Goal: Task Accomplishment & Management: Manage account settings

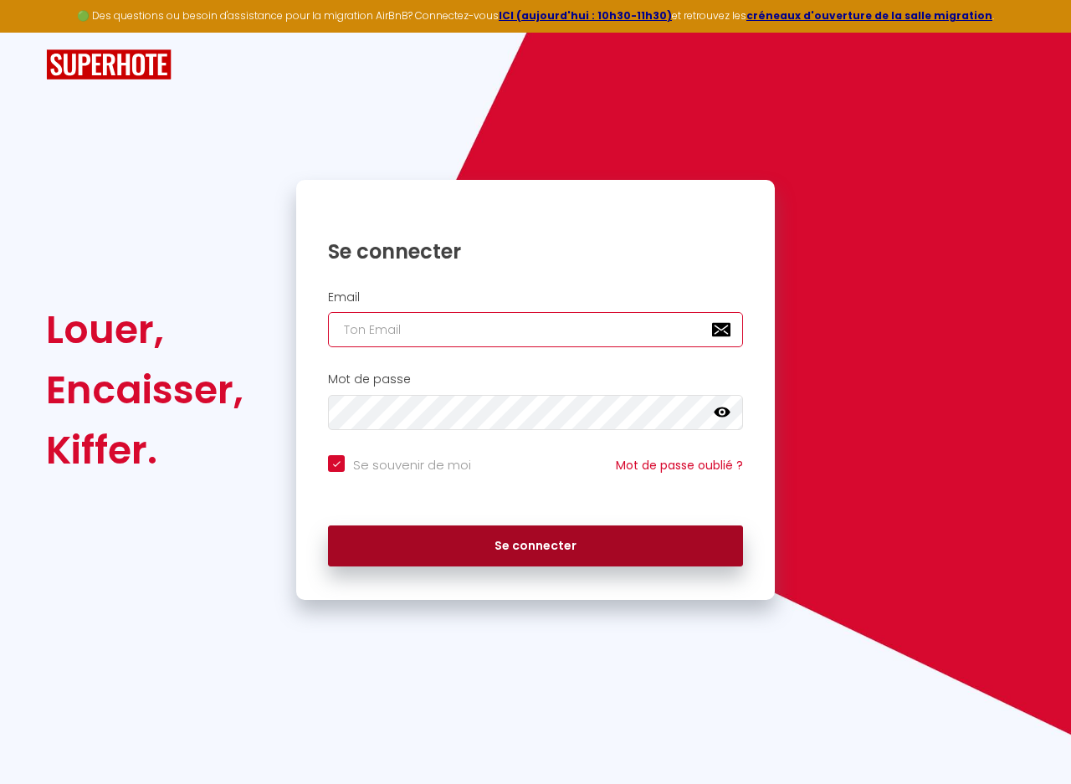
type input "[EMAIL_ADDRESS][DOMAIN_NAME]"
click at [519, 544] on button "Se connecter" at bounding box center [535, 546] width 415 height 42
checkbox input "true"
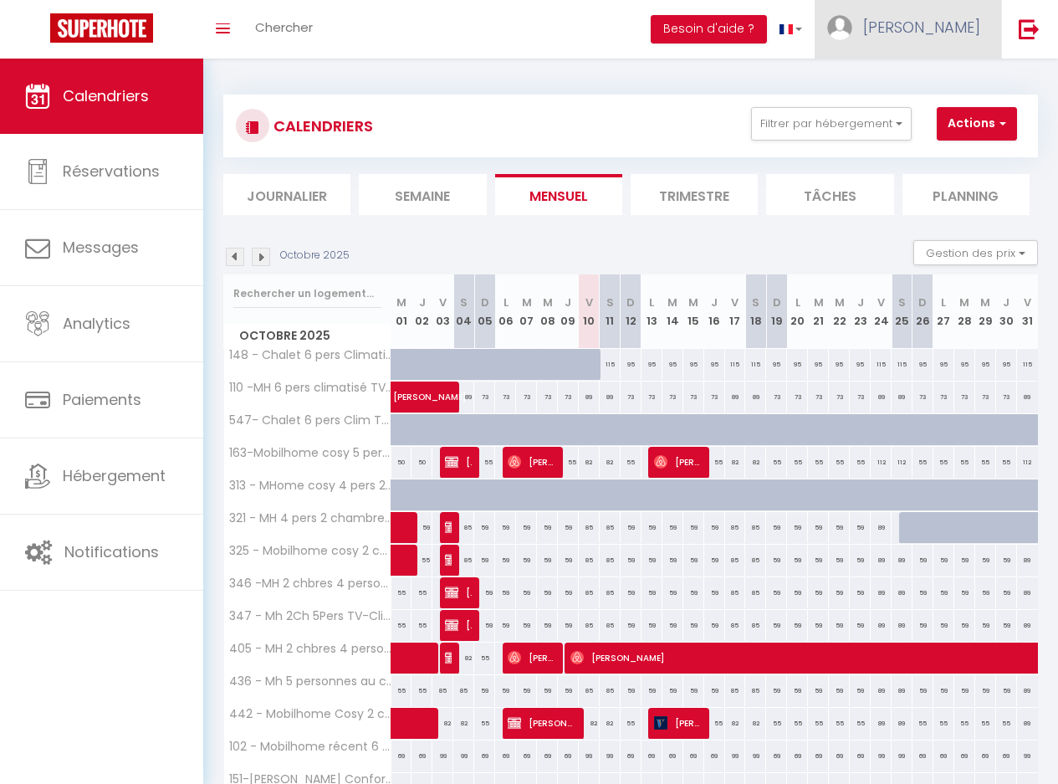
click at [942, 35] on span "[PERSON_NAME]" at bounding box center [921, 27] width 117 height 21
click at [934, 116] on link "Équipe" at bounding box center [934, 114] width 124 height 28
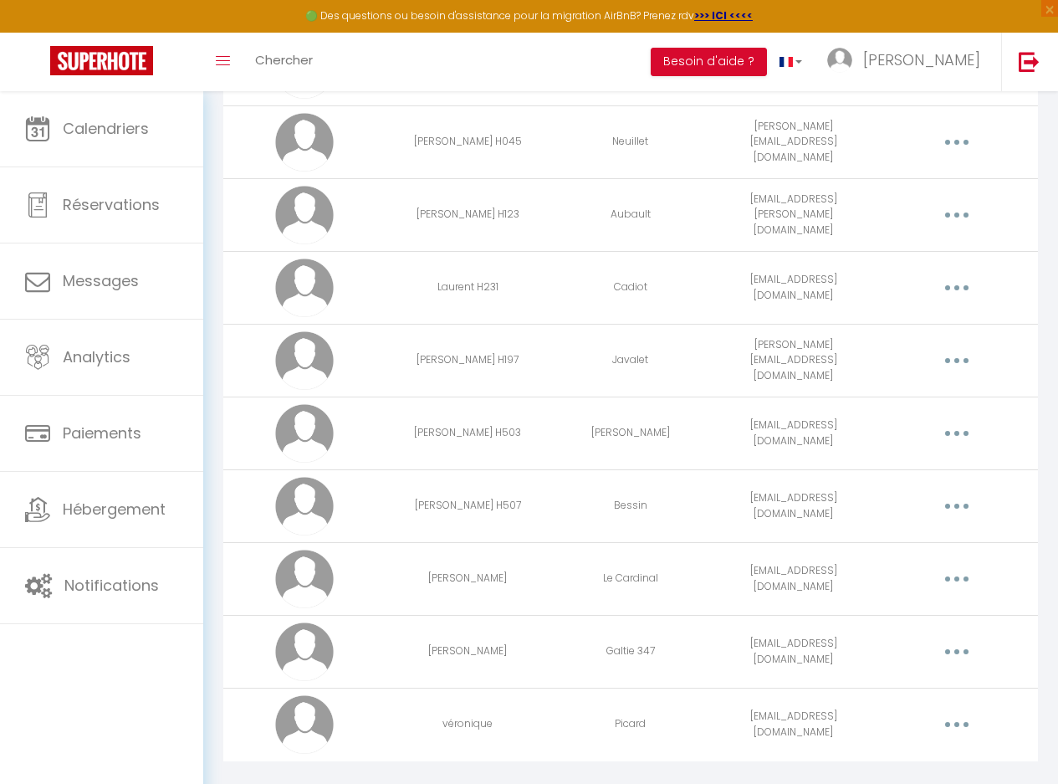
scroll to position [2339, 0]
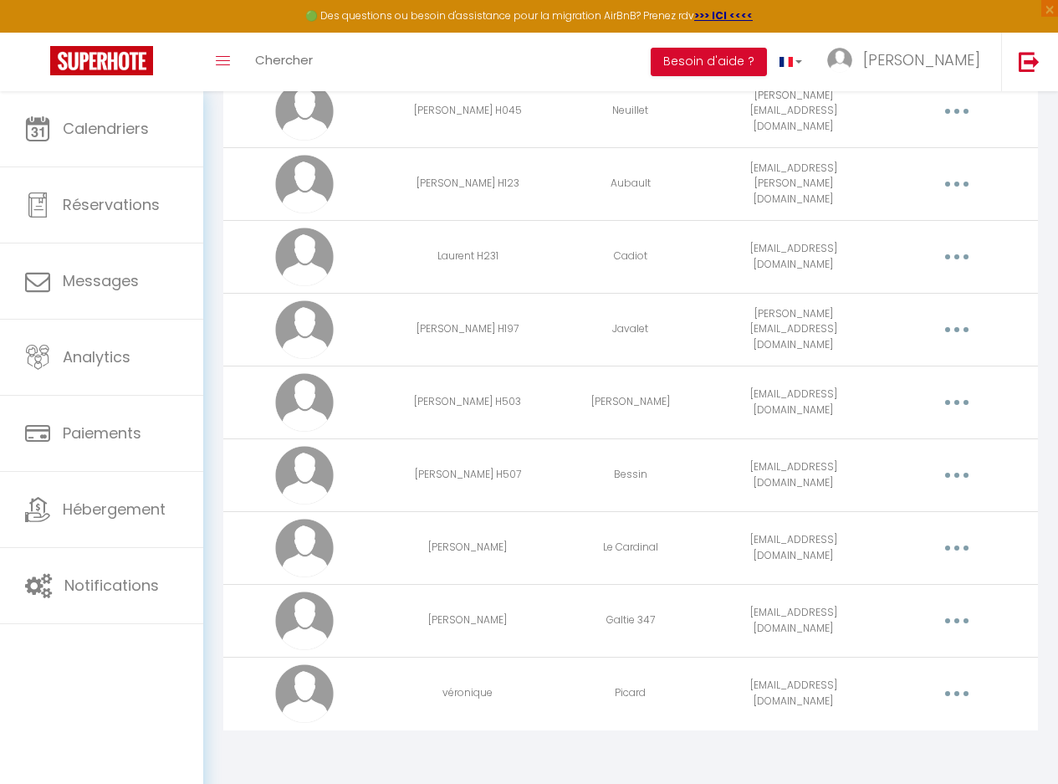
click at [967, 624] on button "button" at bounding box center [956, 621] width 44 height 32
click at [897, 654] on link "Editer" at bounding box center [912, 661] width 124 height 28
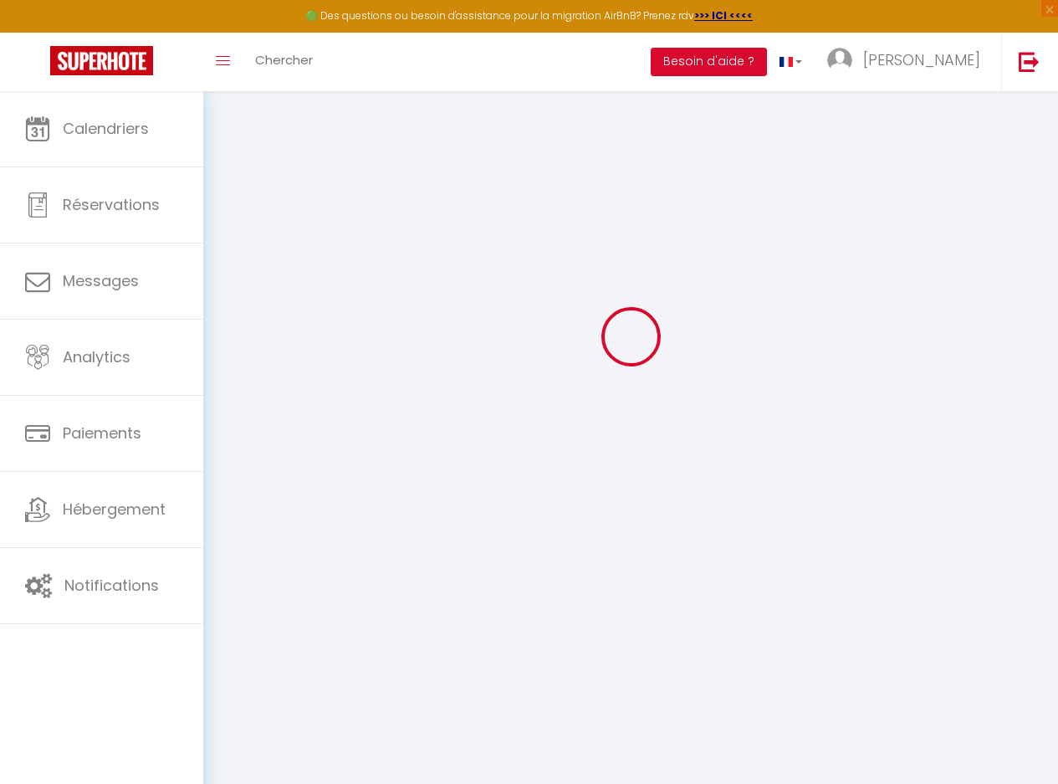
type input "[PERSON_NAME]"
type input "Galtie 347"
type input "[EMAIL_ADDRESS][DOMAIN_NAME]"
type textarea "[URL][DOMAIN_NAME]"
checkbox input "false"
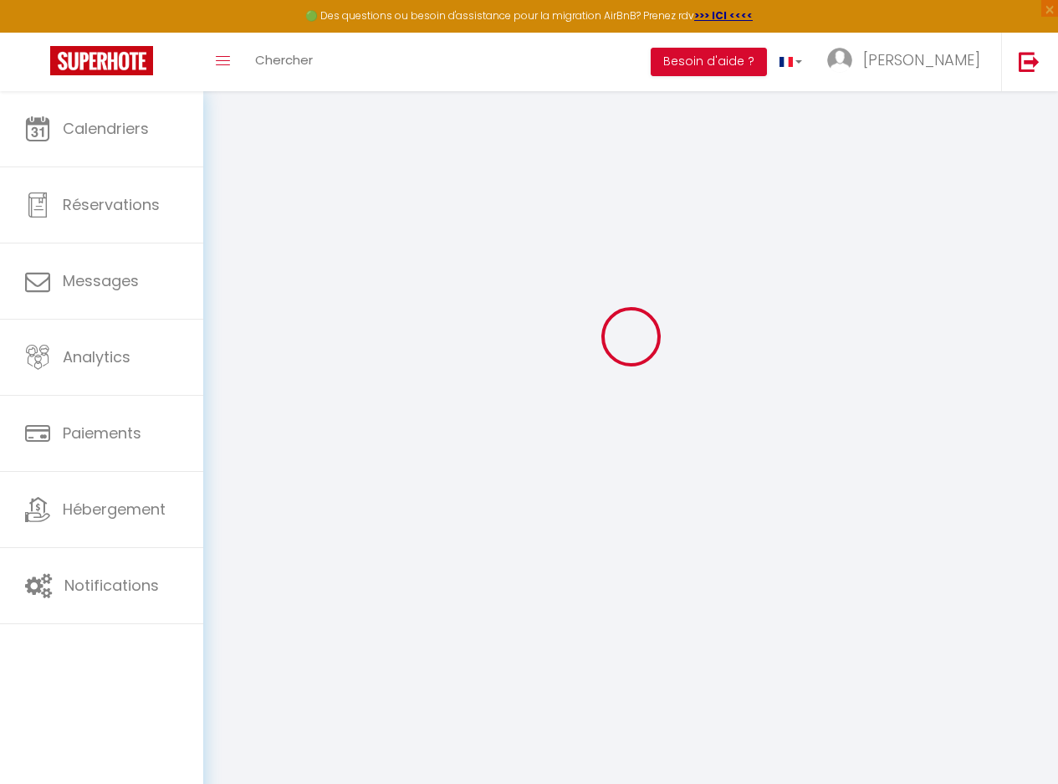
checkbox input "false"
checkbox input "true"
checkbox input "false"
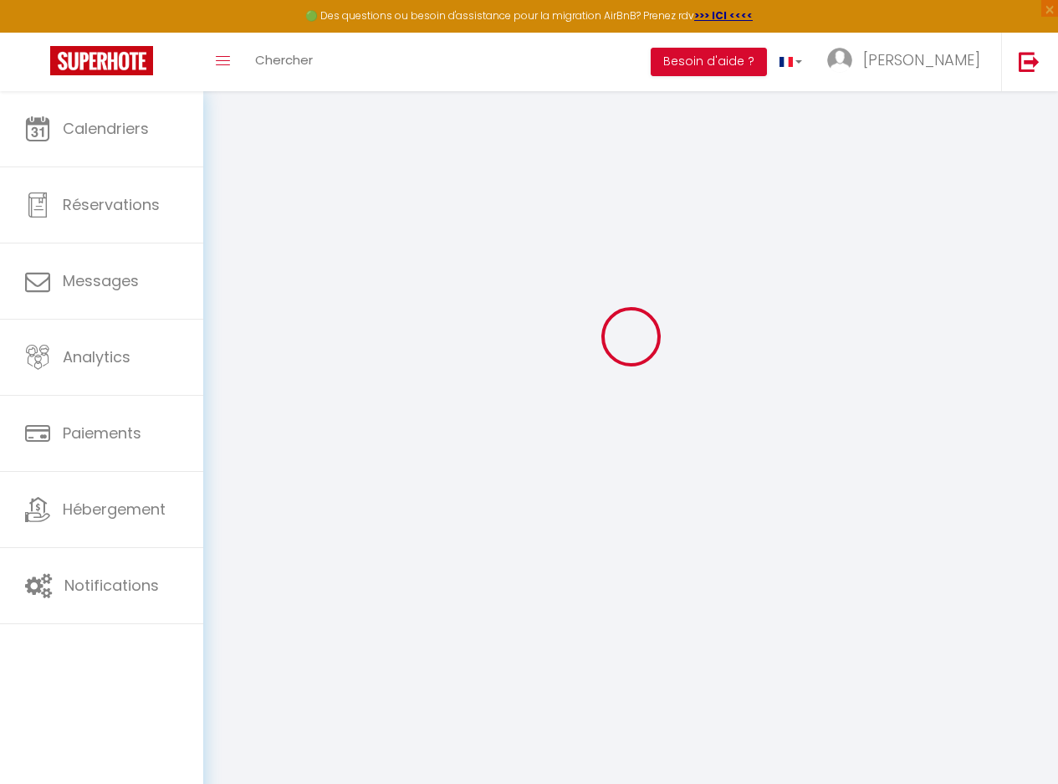
checkbox input "true"
checkbox input "false"
checkbox input "true"
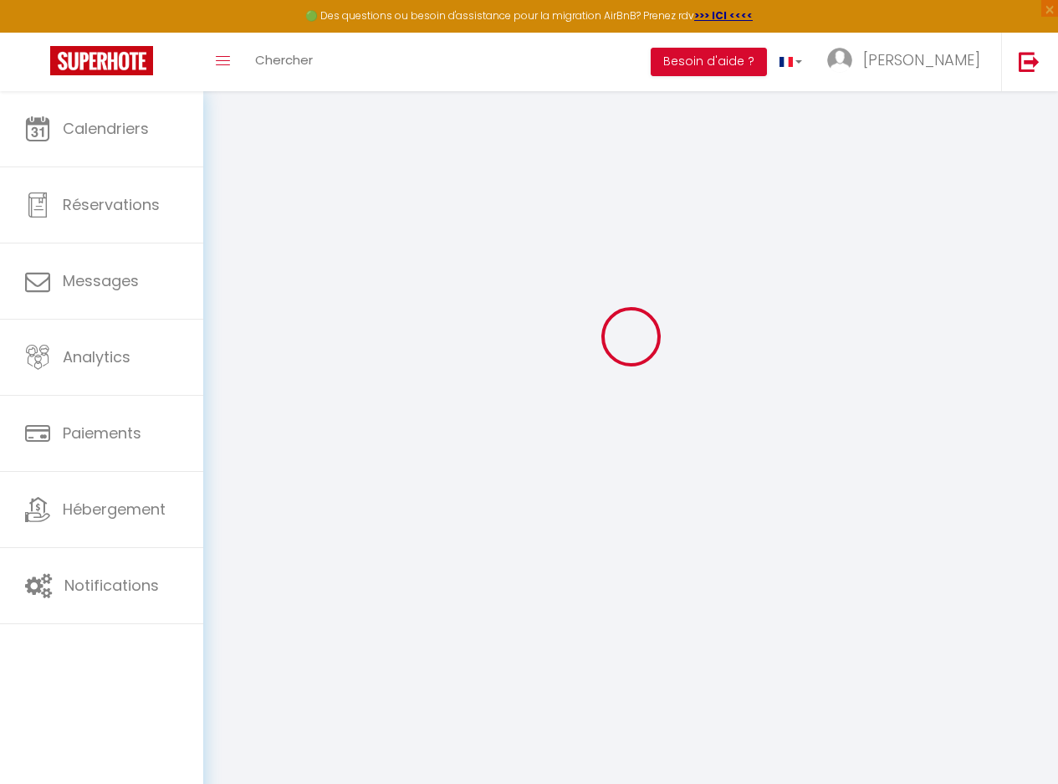
checkbox input "true"
checkbox input "false"
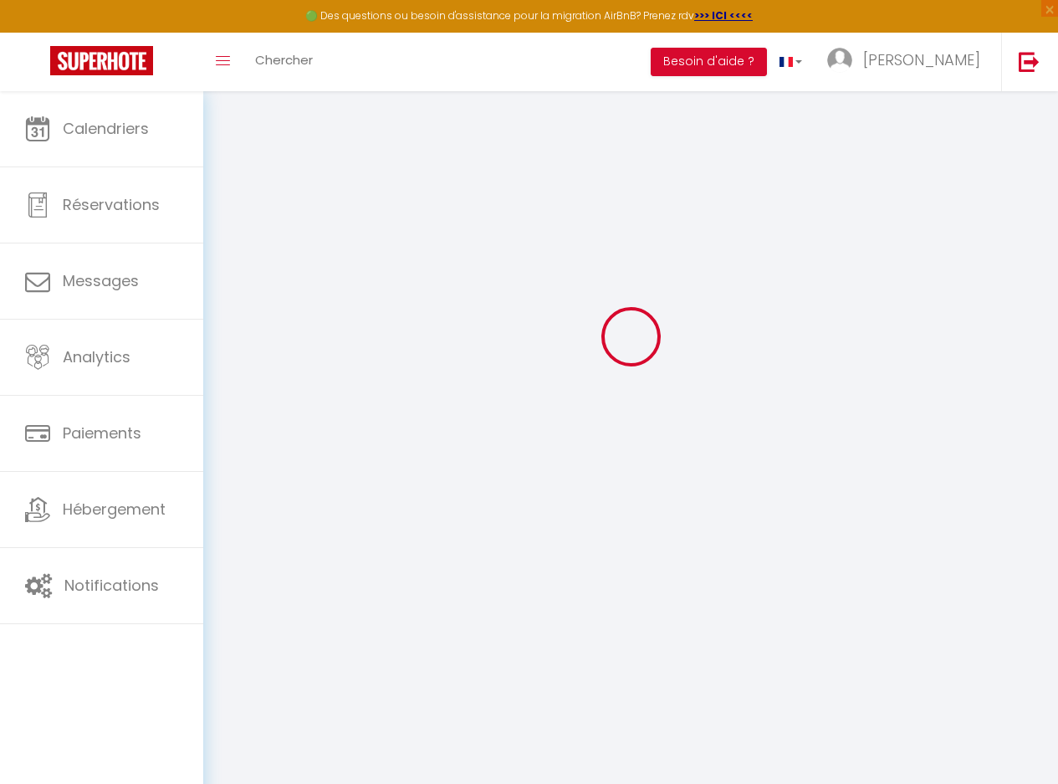
checkbox input "false"
select select
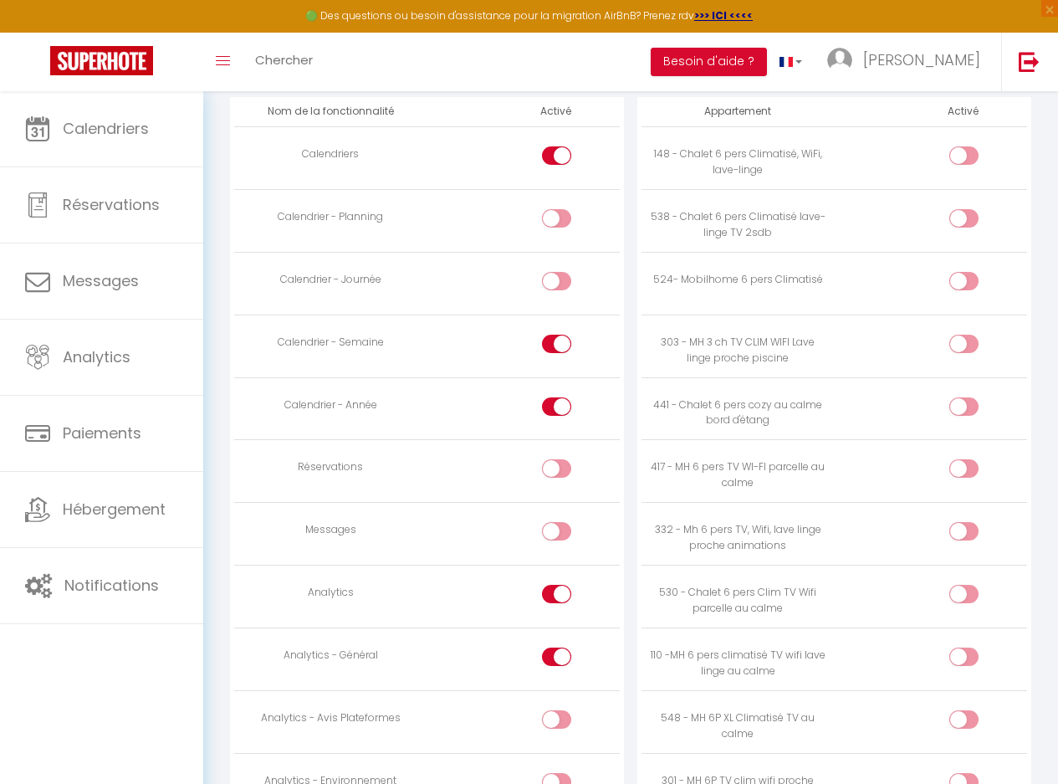
scroll to position [977, 0]
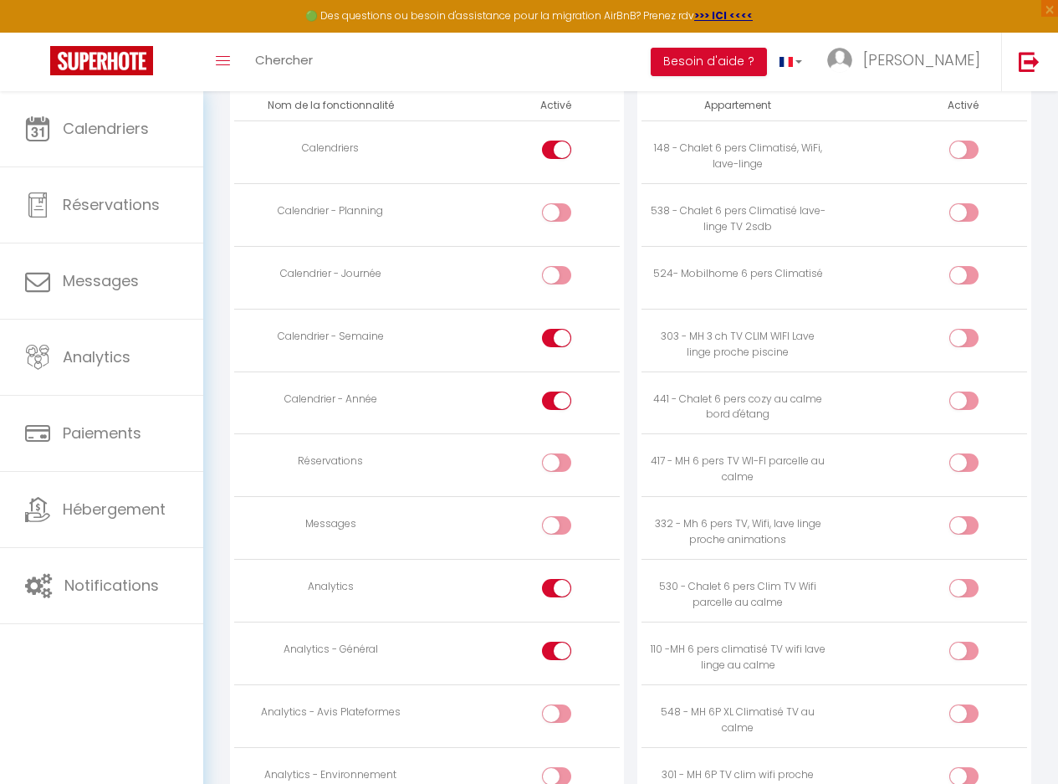
click at [549, 654] on div at bounding box center [556, 650] width 29 height 18
click at [556, 654] on input "checkbox" at bounding box center [570, 653] width 29 height 25
click at [552, 657] on div at bounding box center [556, 650] width 29 height 18
click at [556, 657] on input "checkbox" at bounding box center [570, 653] width 29 height 25
checkbox input "true"
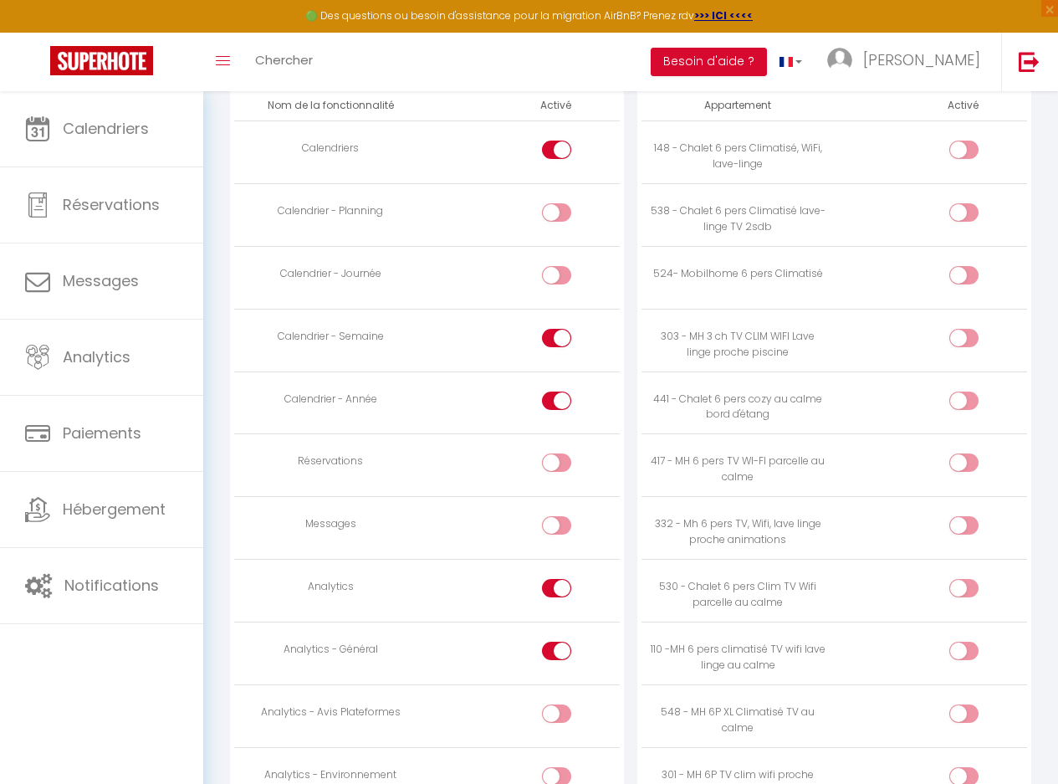
click at [551, 588] on div at bounding box center [556, 588] width 29 height 18
click at [556, 588] on input "checkbox" at bounding box center [570, 591] width 29 height 25
click at [551, 588] on div at bounding box center [556, 588] width 29 height 18
click at [556, 588] on input "checkbox" at bounding box center [570, 591] width 29 height 25
checkbox input "true"
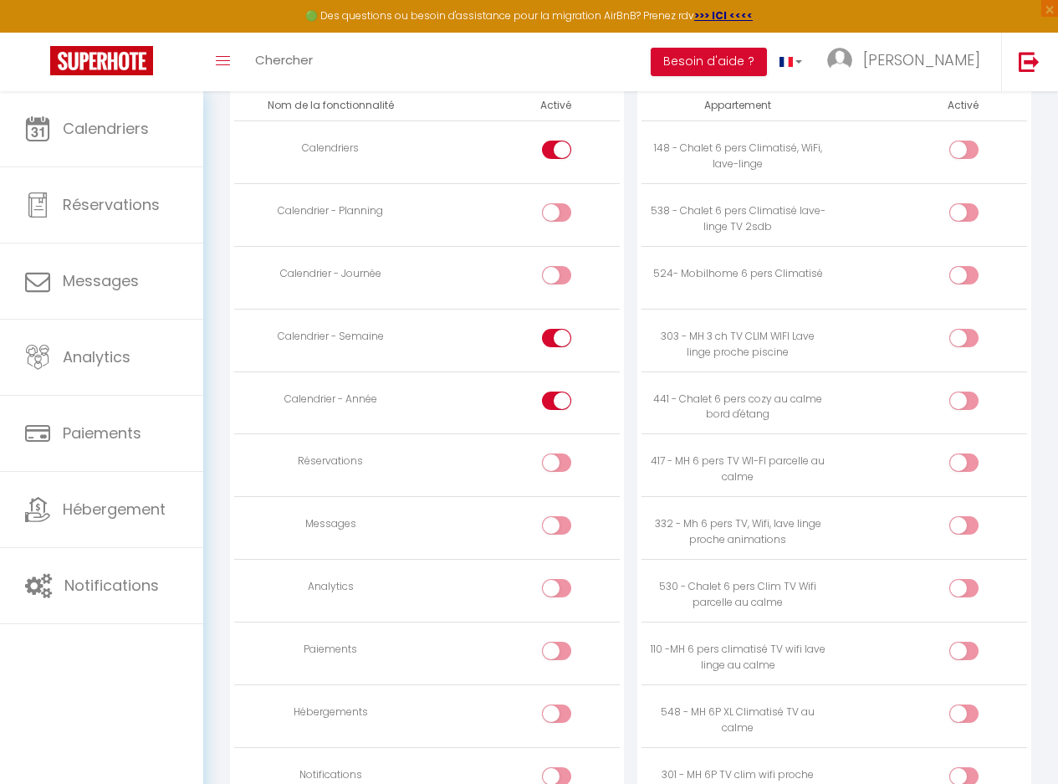
checkbox input "true"
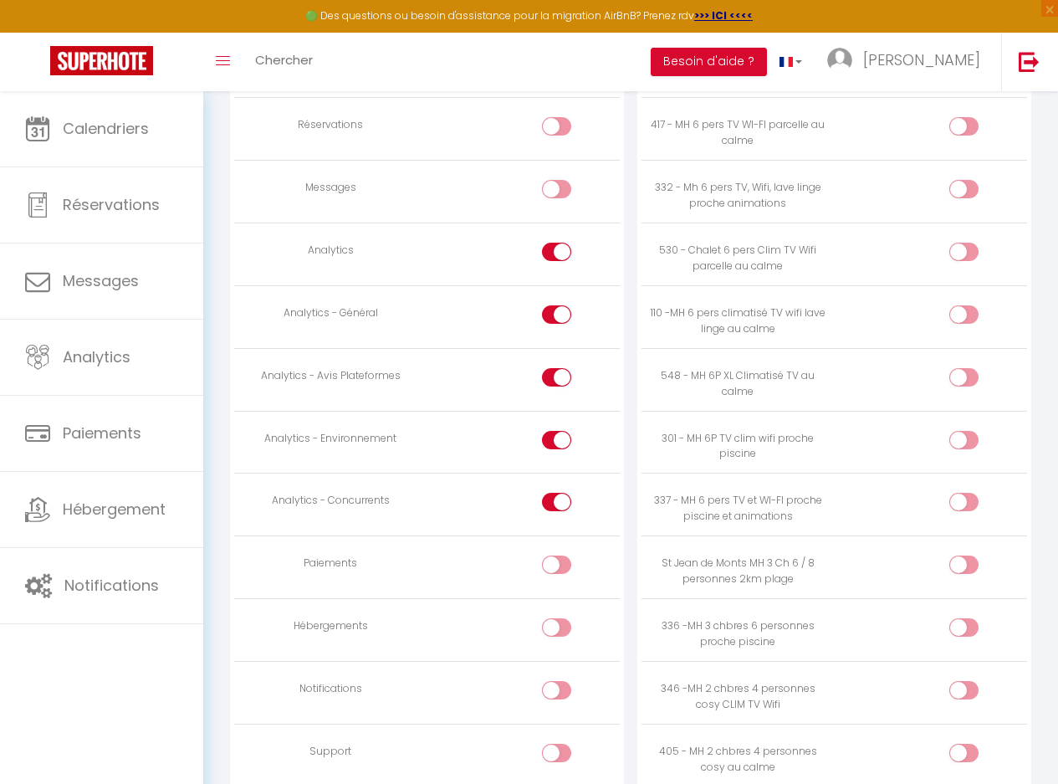
scroll to position [1318, 0]
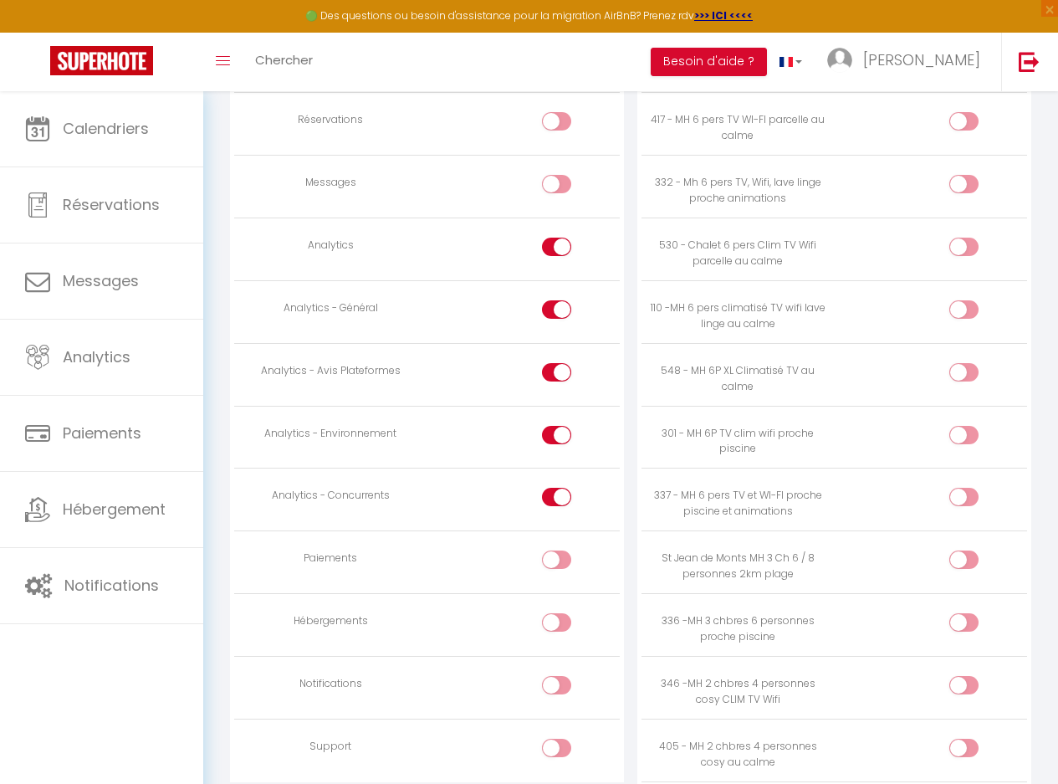
click at [552, 376] on div at bounding box center [556, 372] width 29 height 18
click at [556, 376] on input "checkbox" at bounding box center [570, 375] width 29 height 25
checkbox input "false"
click at [551, 434] on div at bounding box center [556, 435] width 29 height 18
click at [556, 434] on input "checkbox" at bounding box center [570, 438] width 29 height 25
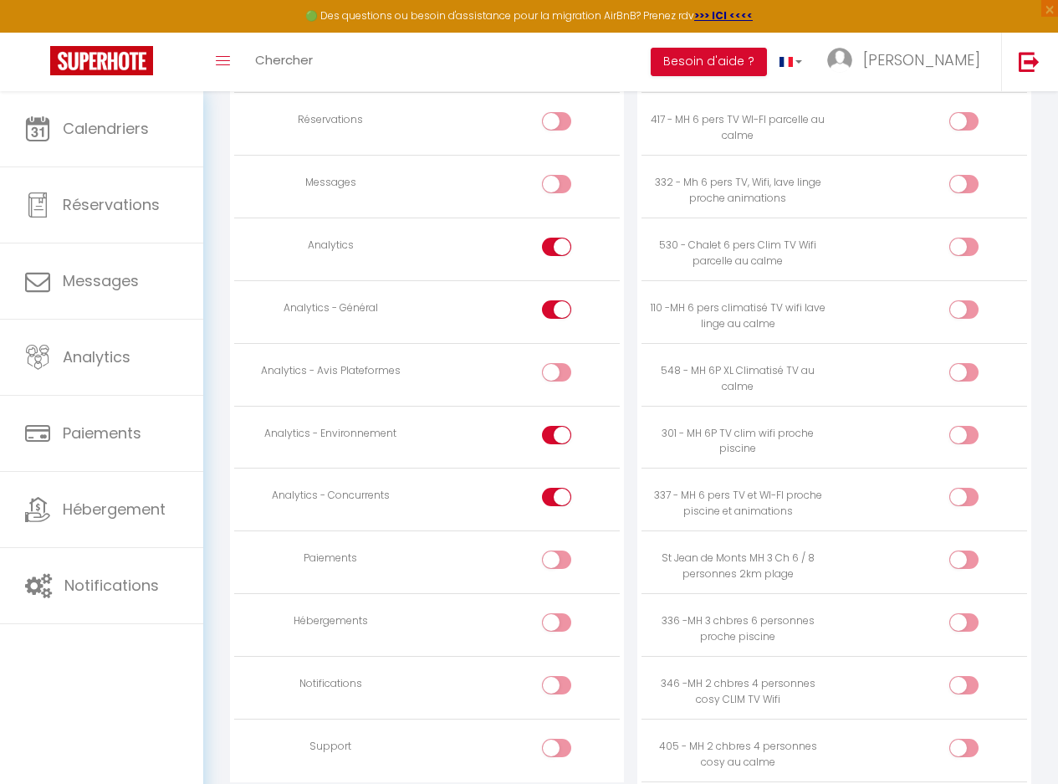
checkbox input "false"
click at [549, 499] on div at bounding box center [556, 497] width 29 height 18
click at [556, 499] on input "checkbox" at bounding box center [570, 500] width 29 height 25
checkbox input "false"
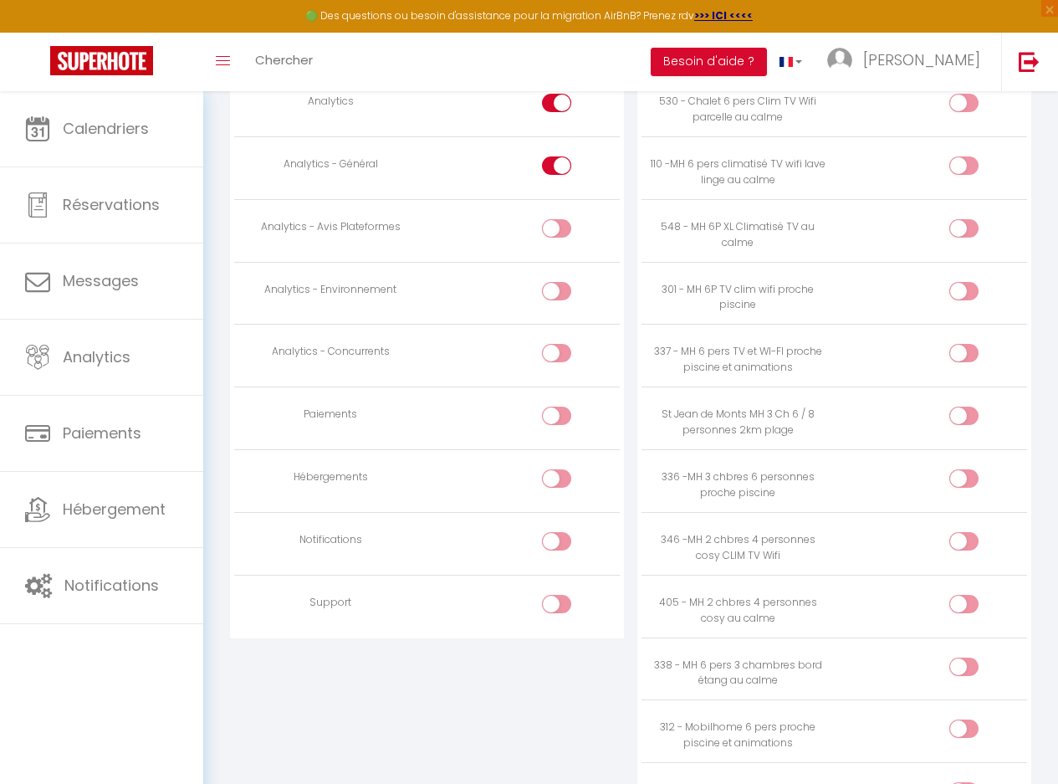
scroll to position [1468, 0]
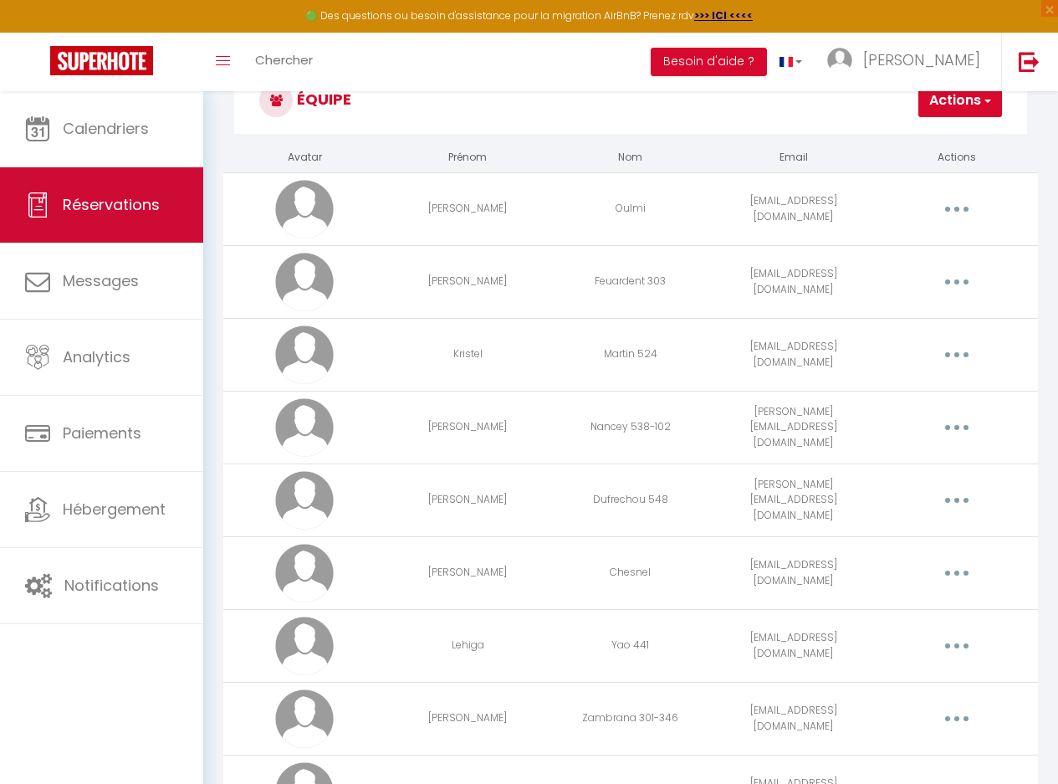
scroll to position [91, 0]
